Goal: Navigation & Orientation: Find specific page/section

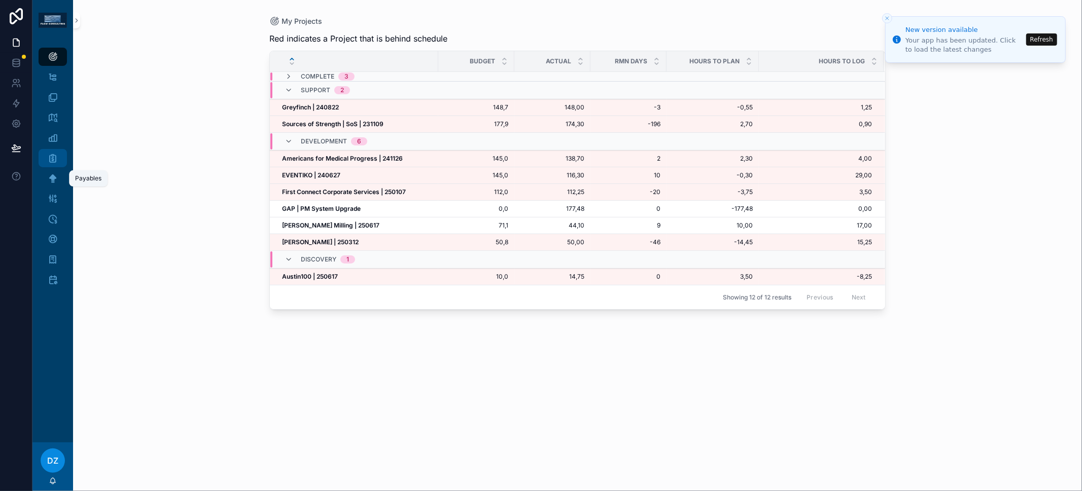
click at [56, 158] on icon "scrollable content" at bounding box center [53, 158] width 10 height 10
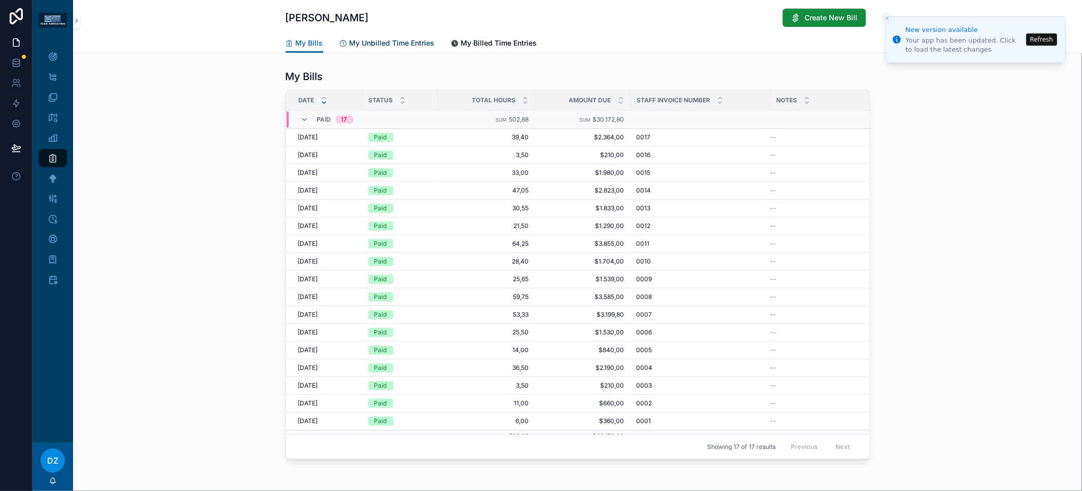
click at [367, 50] on link "My Unbilled Time Entries" at bounding box center [386, 44] width 95 height 20
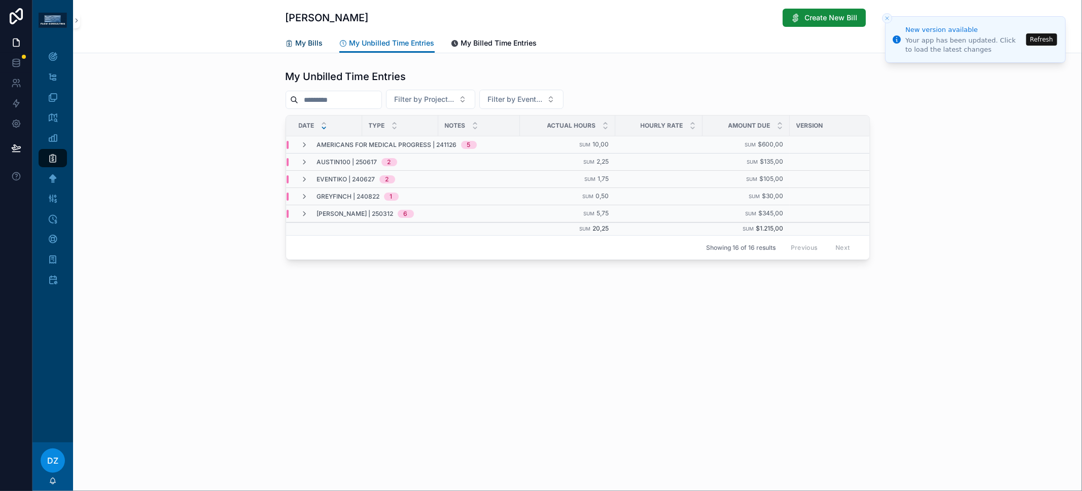
click at [316, 46] on span "My Bills" at bounding box center [309, 43] width 27 height 10
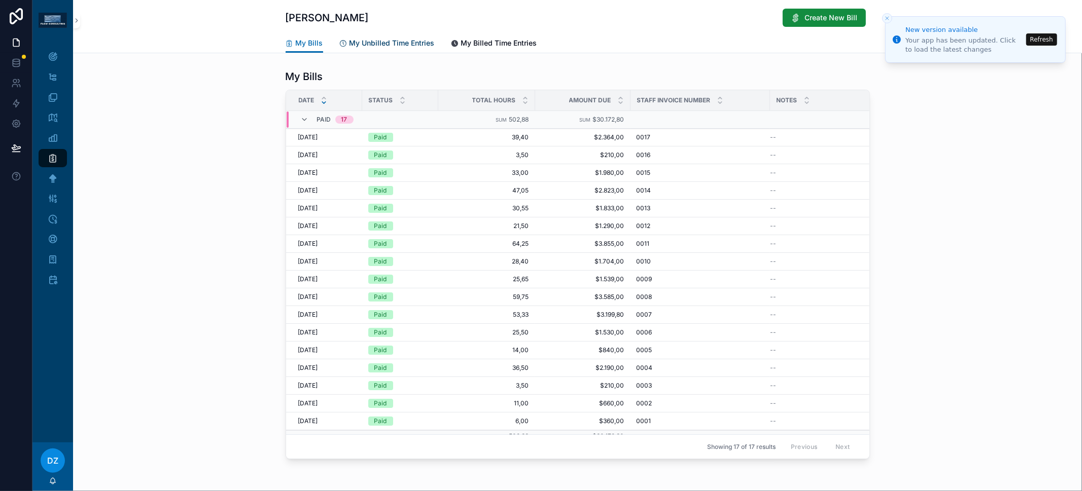
click at [368, 43] on span "My Unbilled Time Entries" at bounding box center [391, 43] width 85 height 10
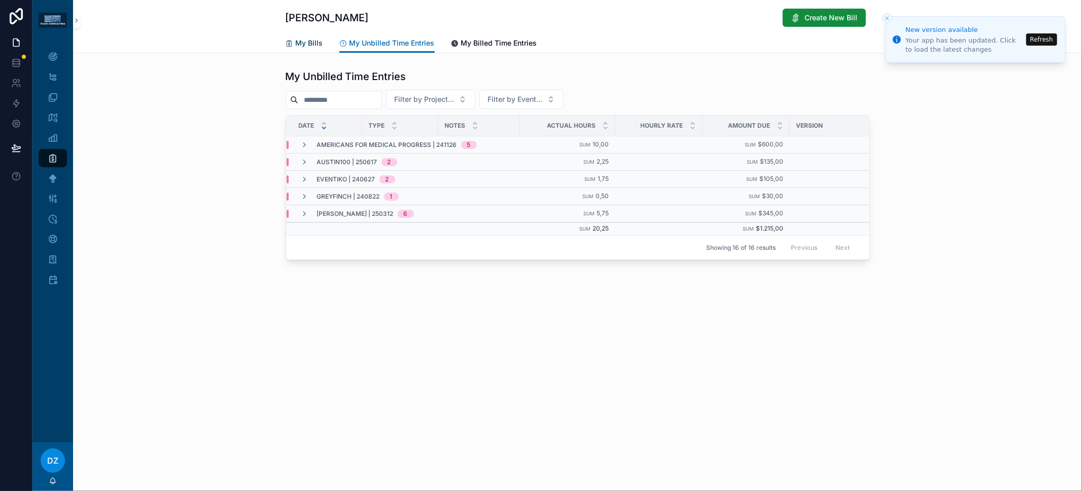
click at [306, 45] on span "My Bills" at bounding box center [309, 43] width 27 height 10
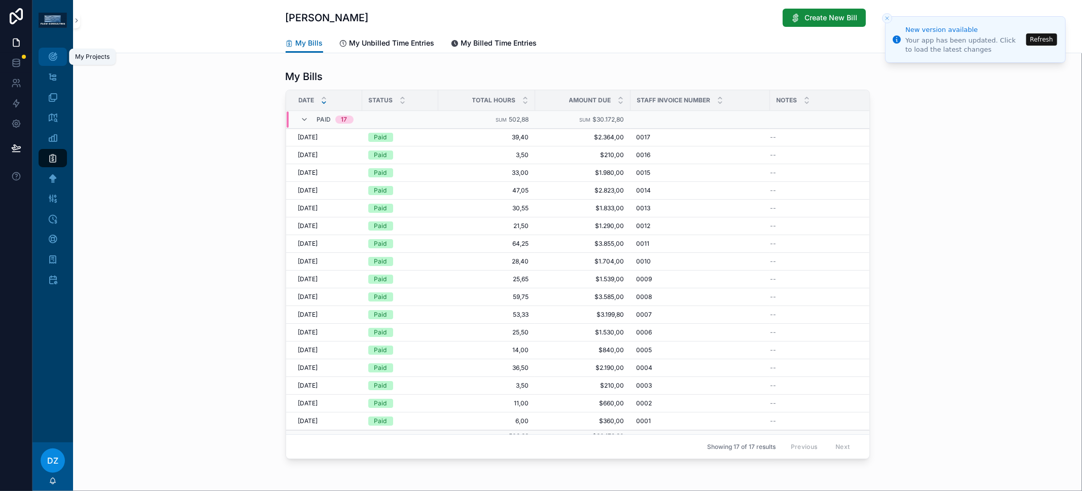
click at [59, 58] on div "My Projects" at bounding box center [53, 57] width 16 height 16
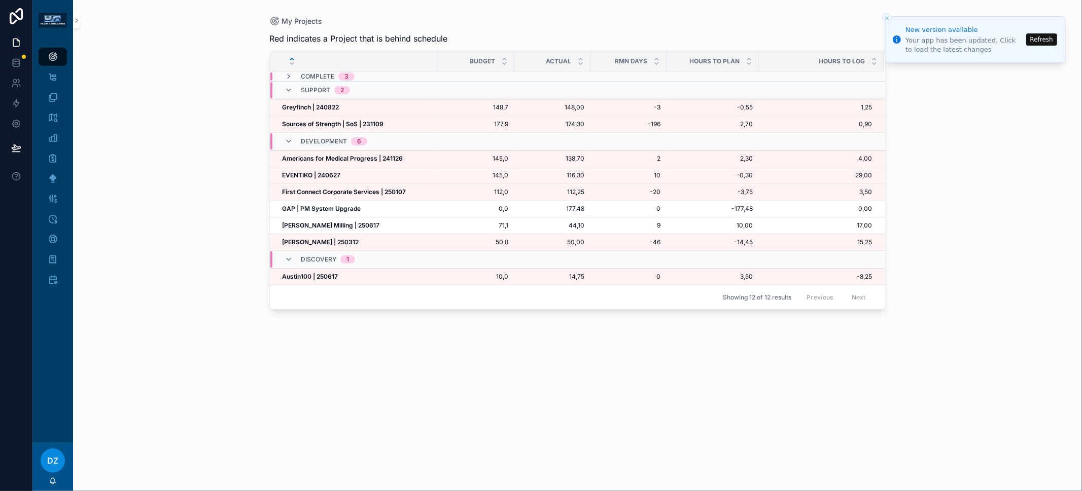
click at [973, 37] on button "Refresh" at bounding box center [1041, 39] width 31 height 12
